Goal: Task Accomplishment & Management: Manage account settings

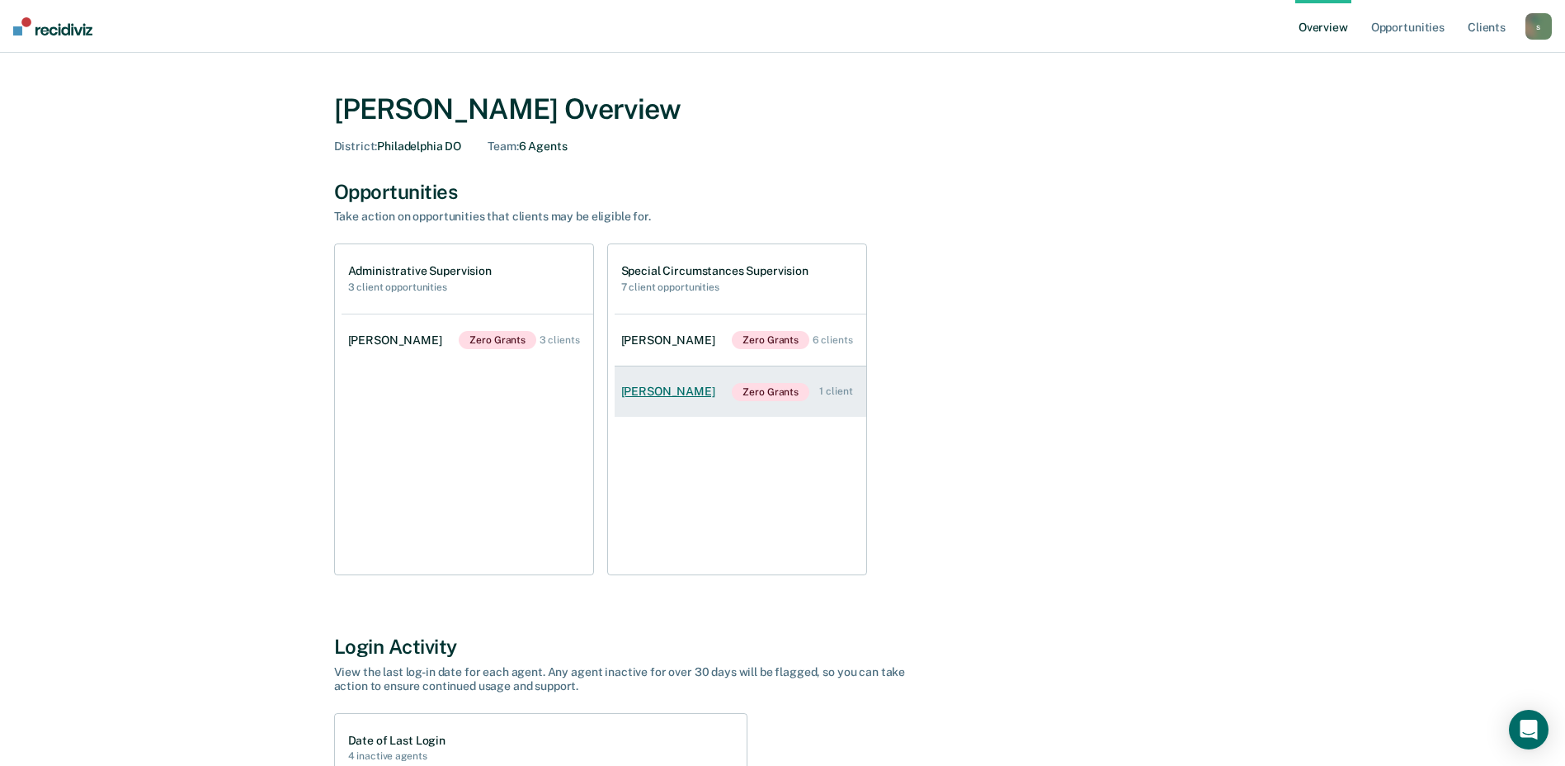
click at [822, 396] on div "1 client" at bounding box center [835, 391] width 33 height 12
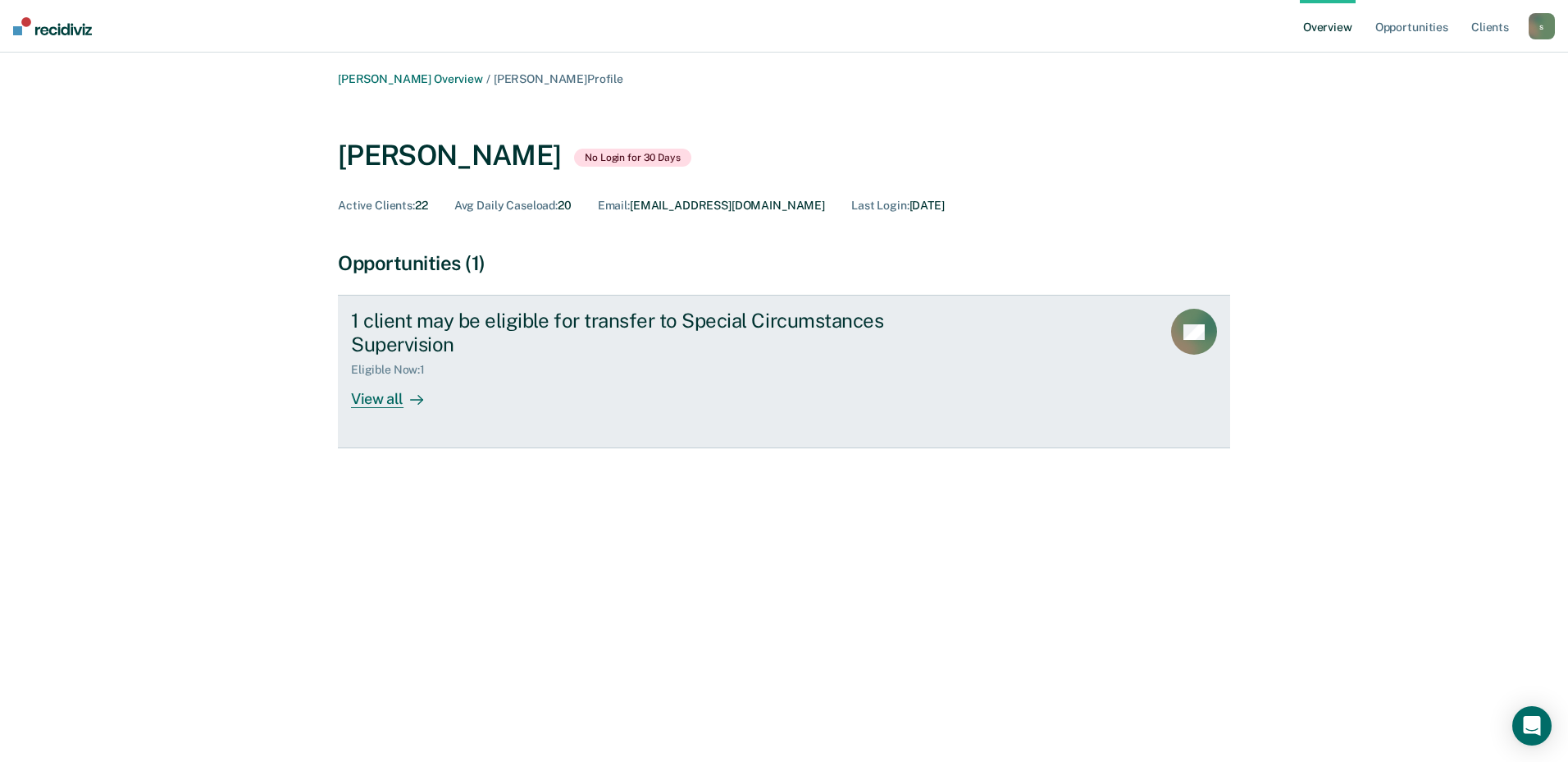
click at [377, 397] on div "View all" at bounding box center [397, 393] width 91 height 32
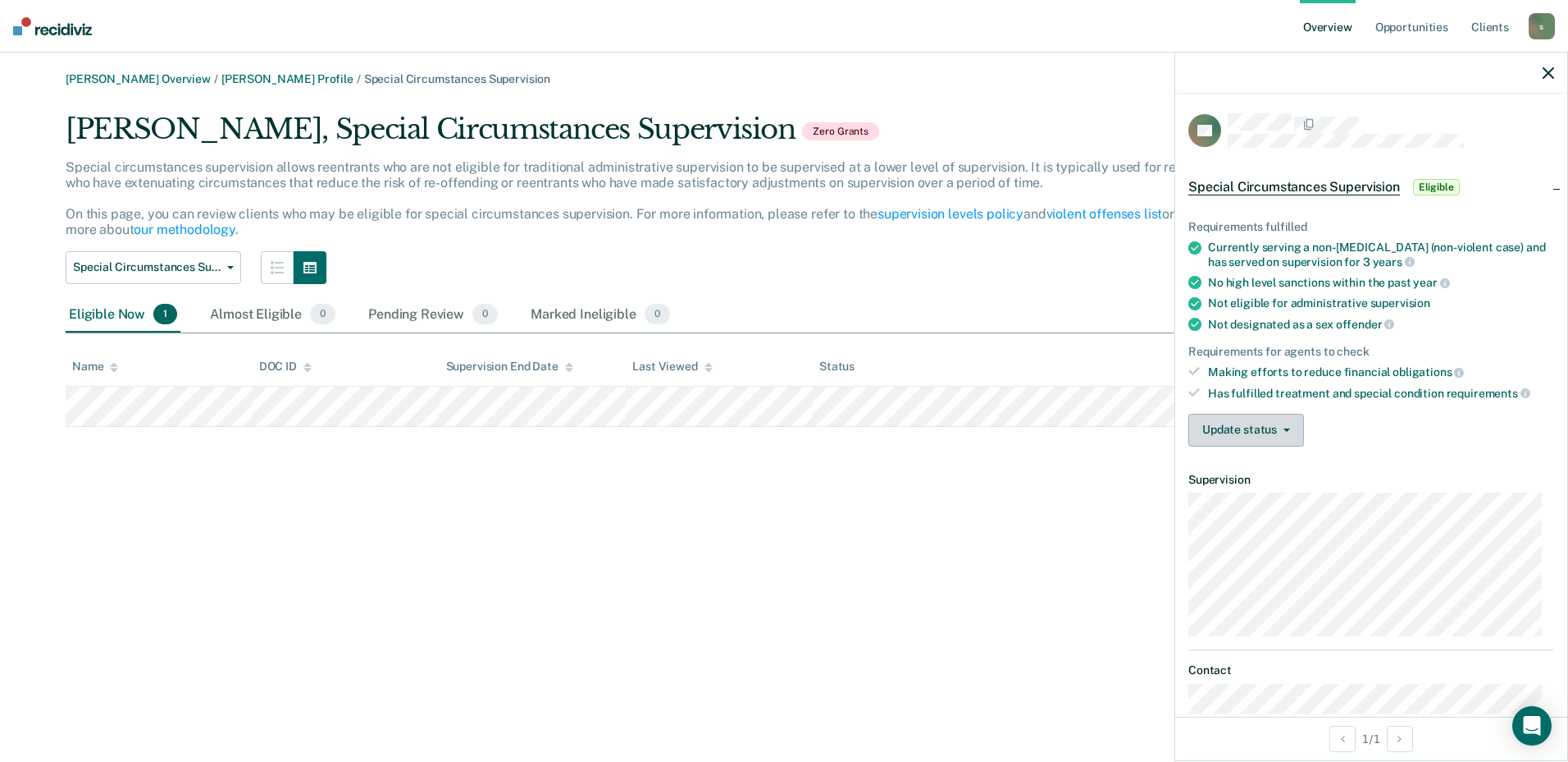
click at [1284, 438] on button "Update status" at bounding box center [1246, 430] width 115 height 33
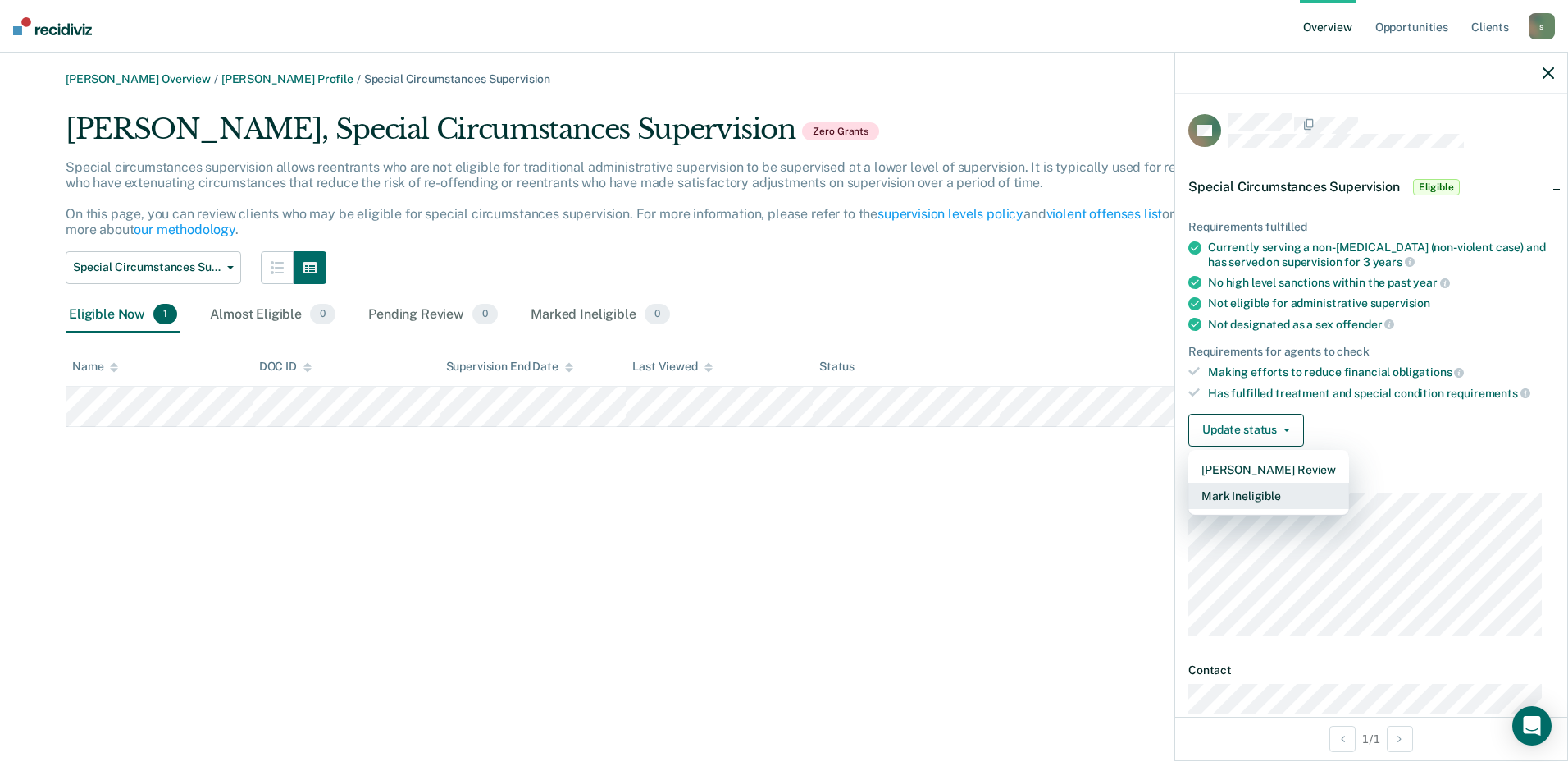
click at [1284, 494] on button "Mark Ineligible" at bounding box center [1269, 495] width 161 height 26
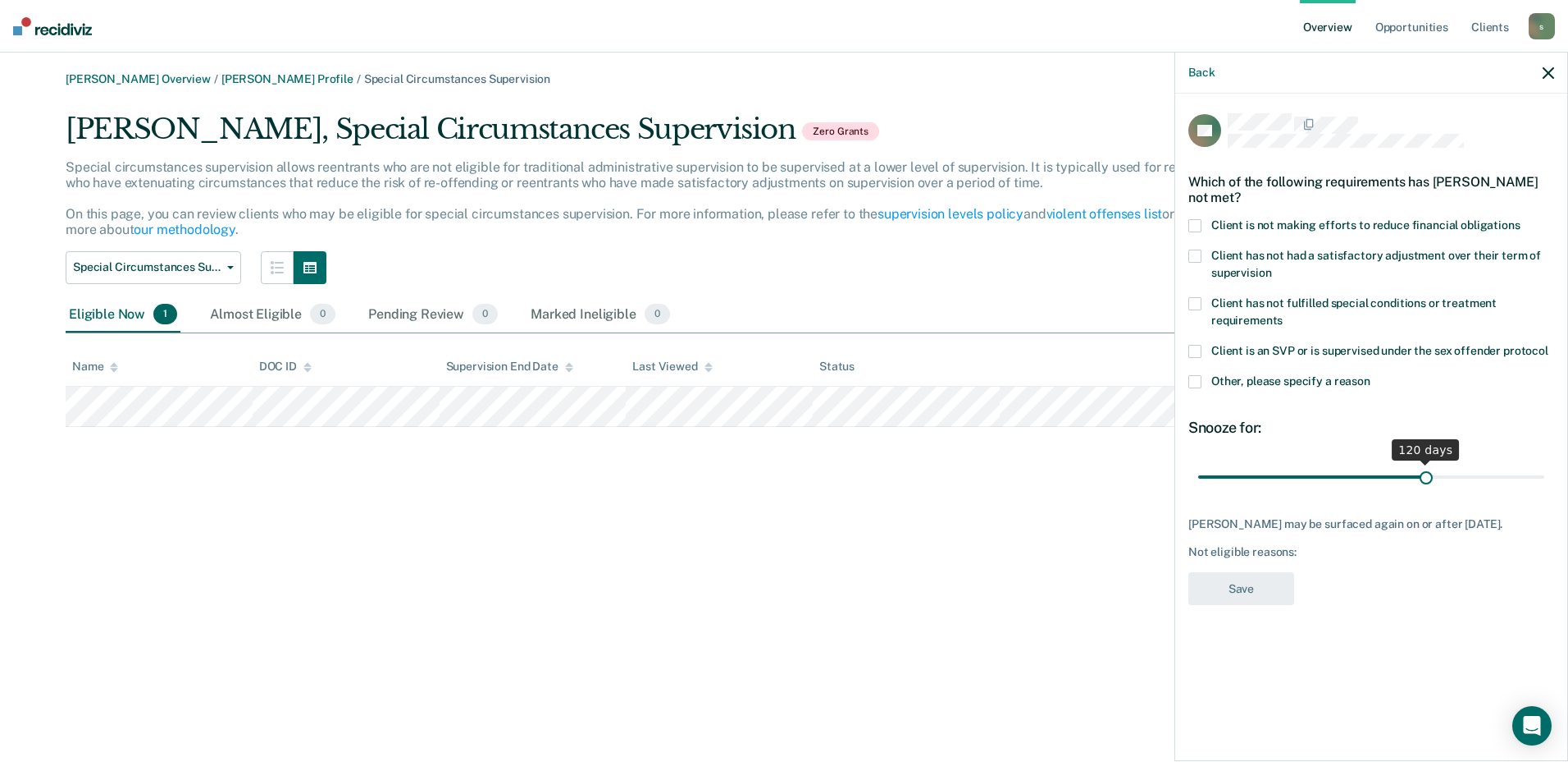
drag, startPoint x: 1259, startPoint y: 461, endPoint x: 1426, endPoint y: 464, distance: 167.0
type input "120"
click at [1426, 464] on input "range" at bounding box center [1371, 476] width 346 height 29
click at [1198, 250] on span at bounding box center [1194, 256] width 13 height 13
click at [1253, 572] on button "Save" at bounding box center [1241, 589] width 105 height 34
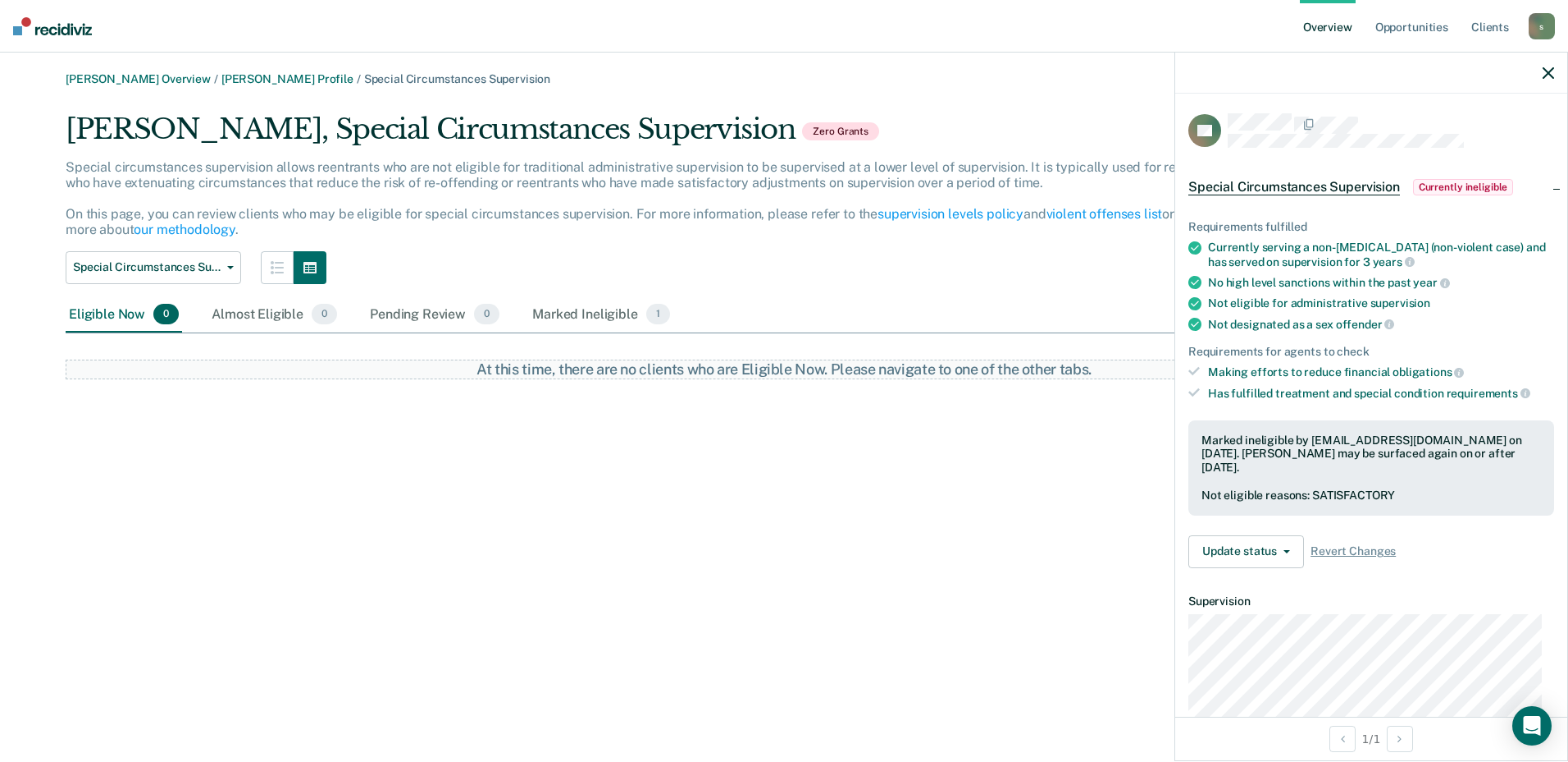
click at [82, 27] on img at bounding box center [52, 26] width 79 height 18
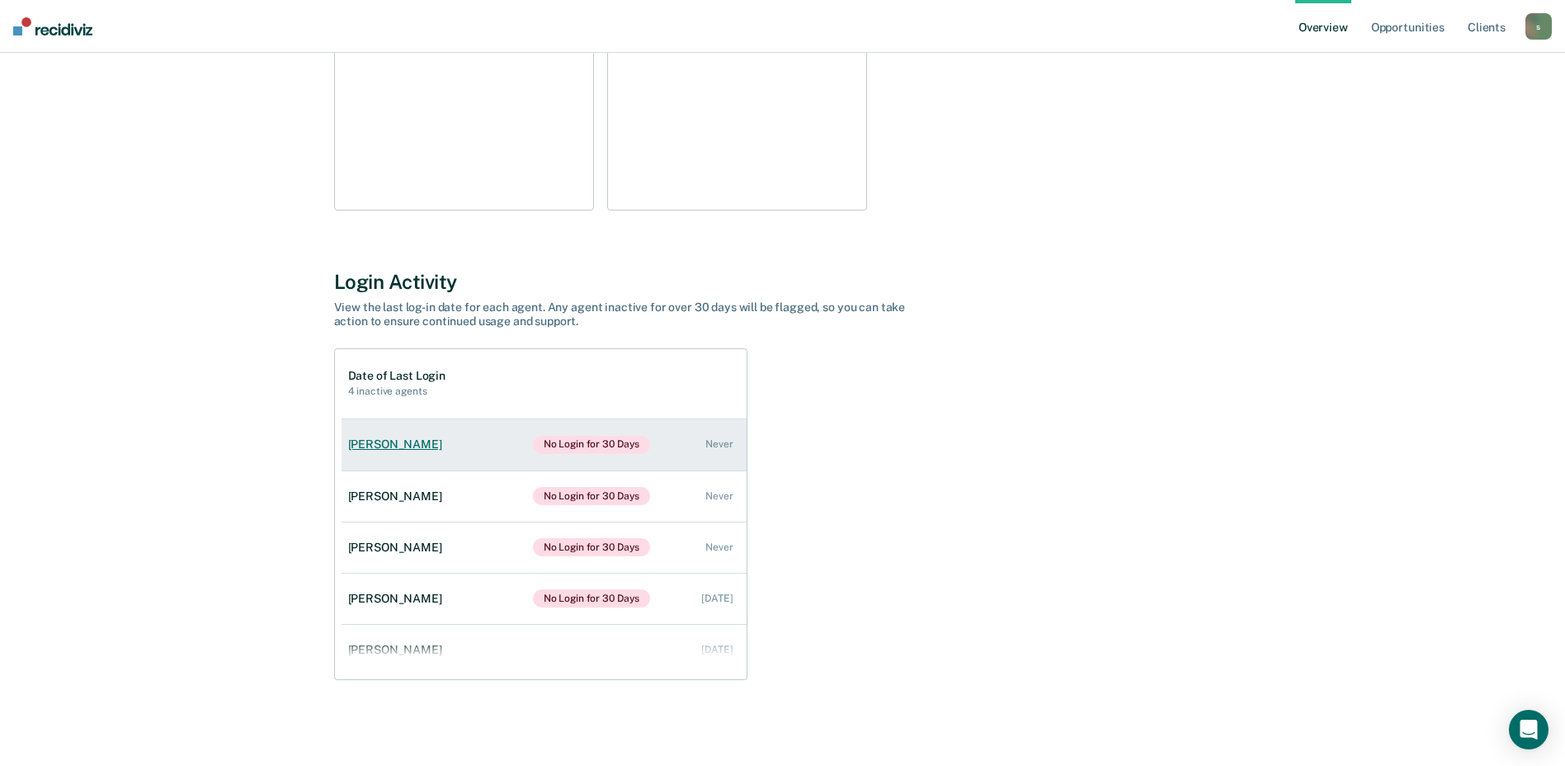
click at [705, 439] on div "Never" at bounding box center [718, 444] width 27 height 12
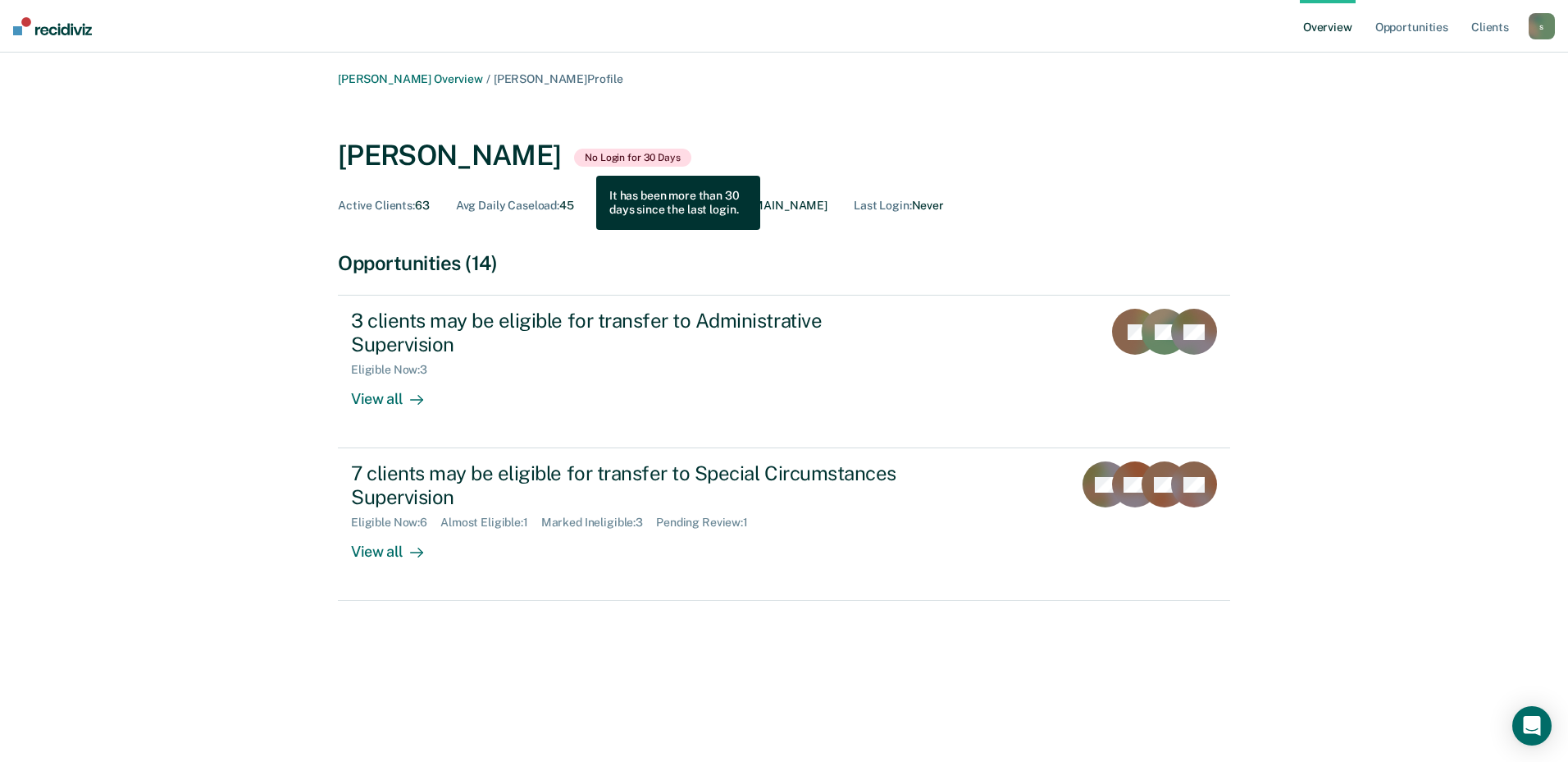
click at [584, 163] on span "No Login for 30 Days" at bounding box center [632, 157] width 117 height 18
